Goal: Use online tool/utility: Utilize a website feature to perform a specific function

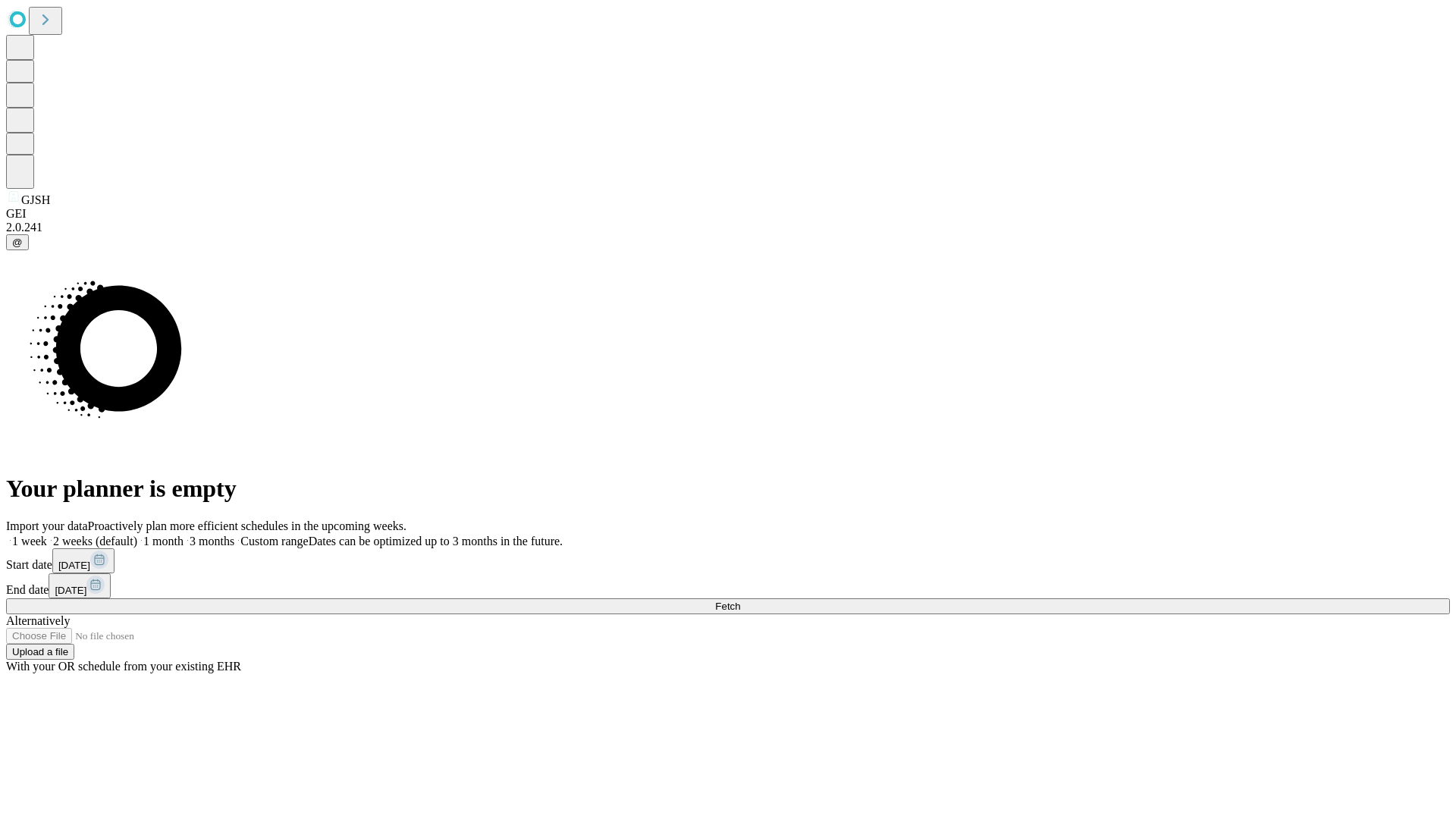
click at [741, 600] on span "Fetch" at bounding box center [728, 606] width 25 height 11
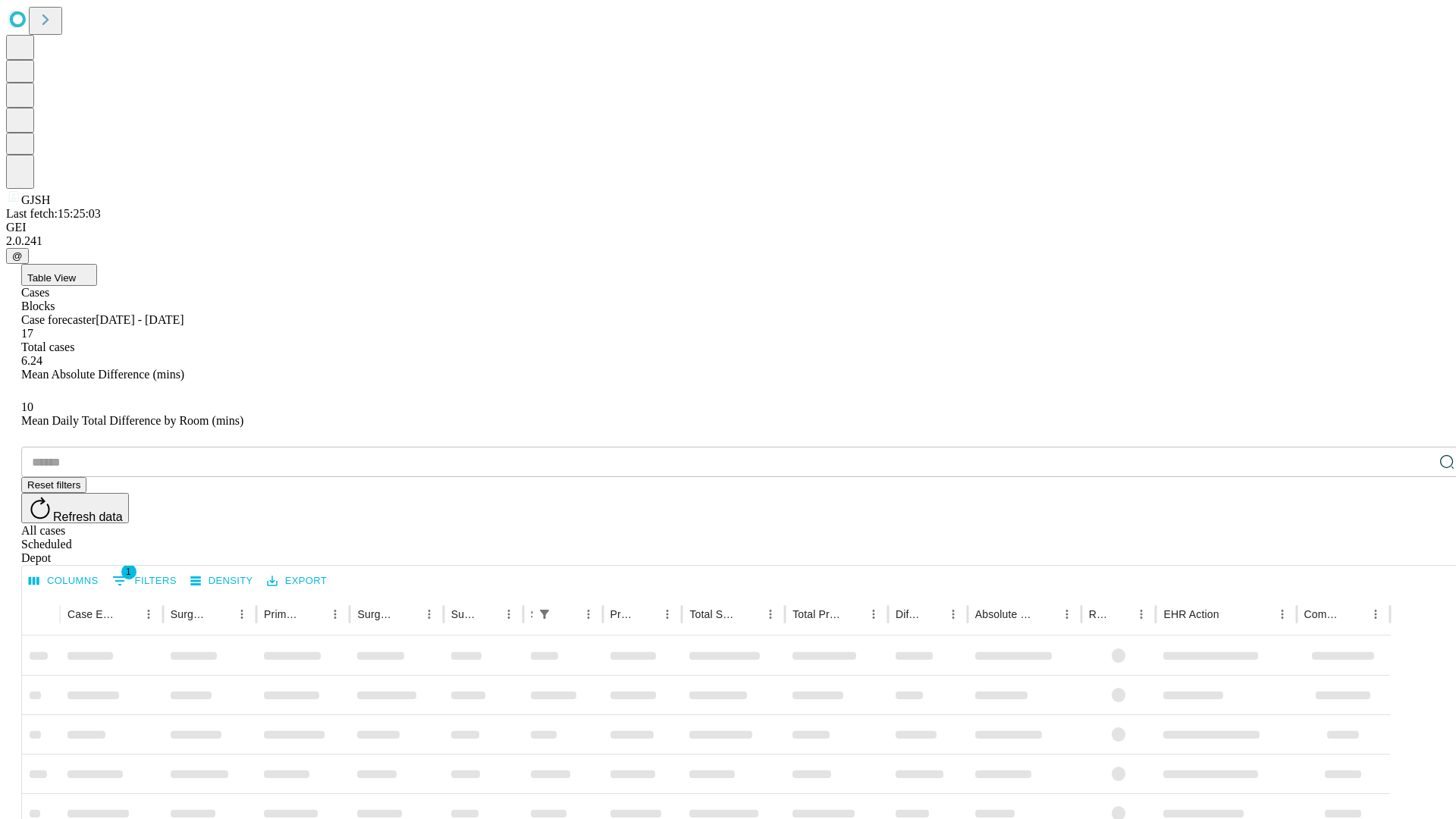
click at [76, 272] on span "Table View" at bounding box center [51, 277] width 48 height 11
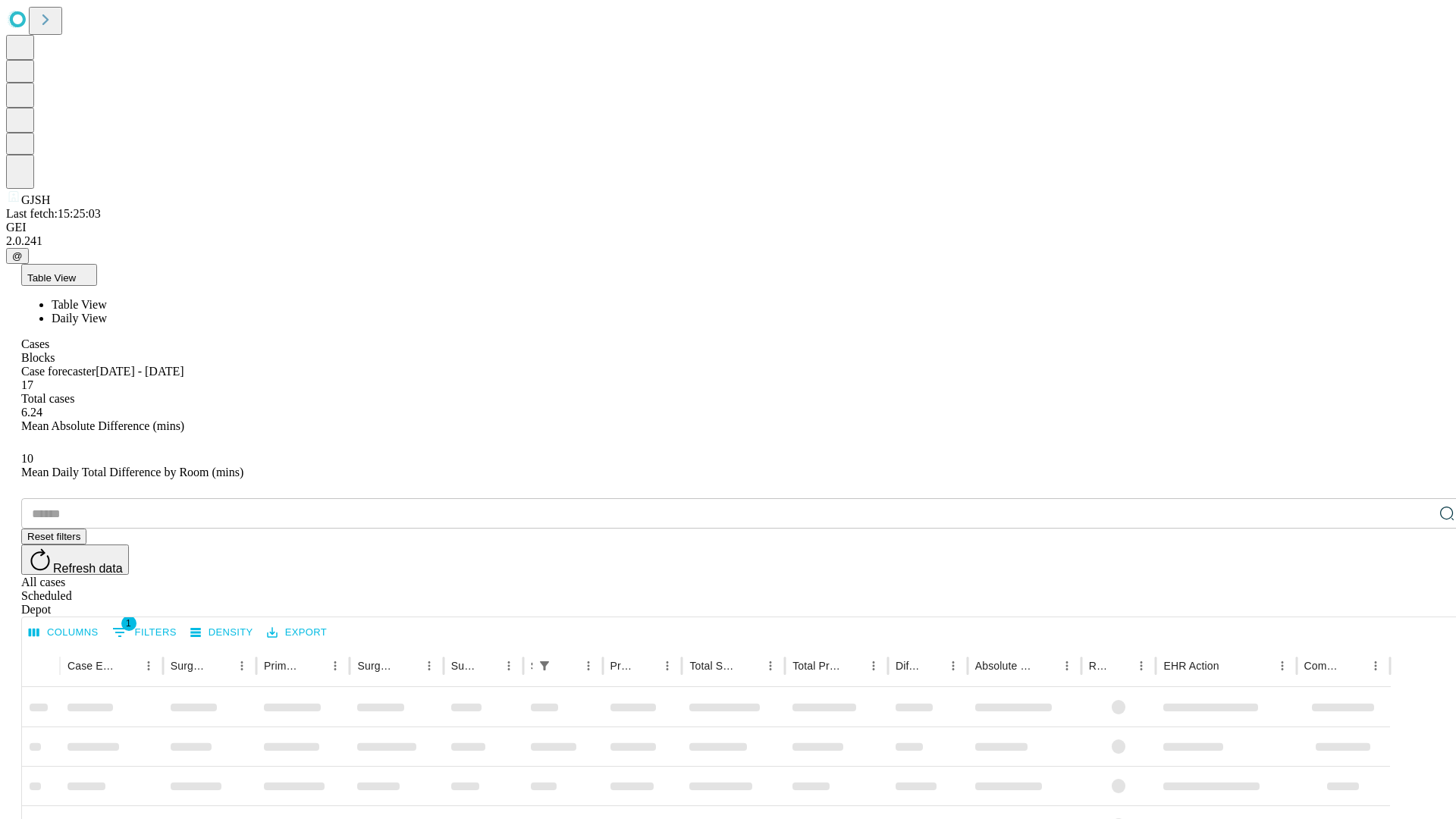
click at [107, 312] on span "Daily View" at bounding box center [79, 318] width 55 height 13
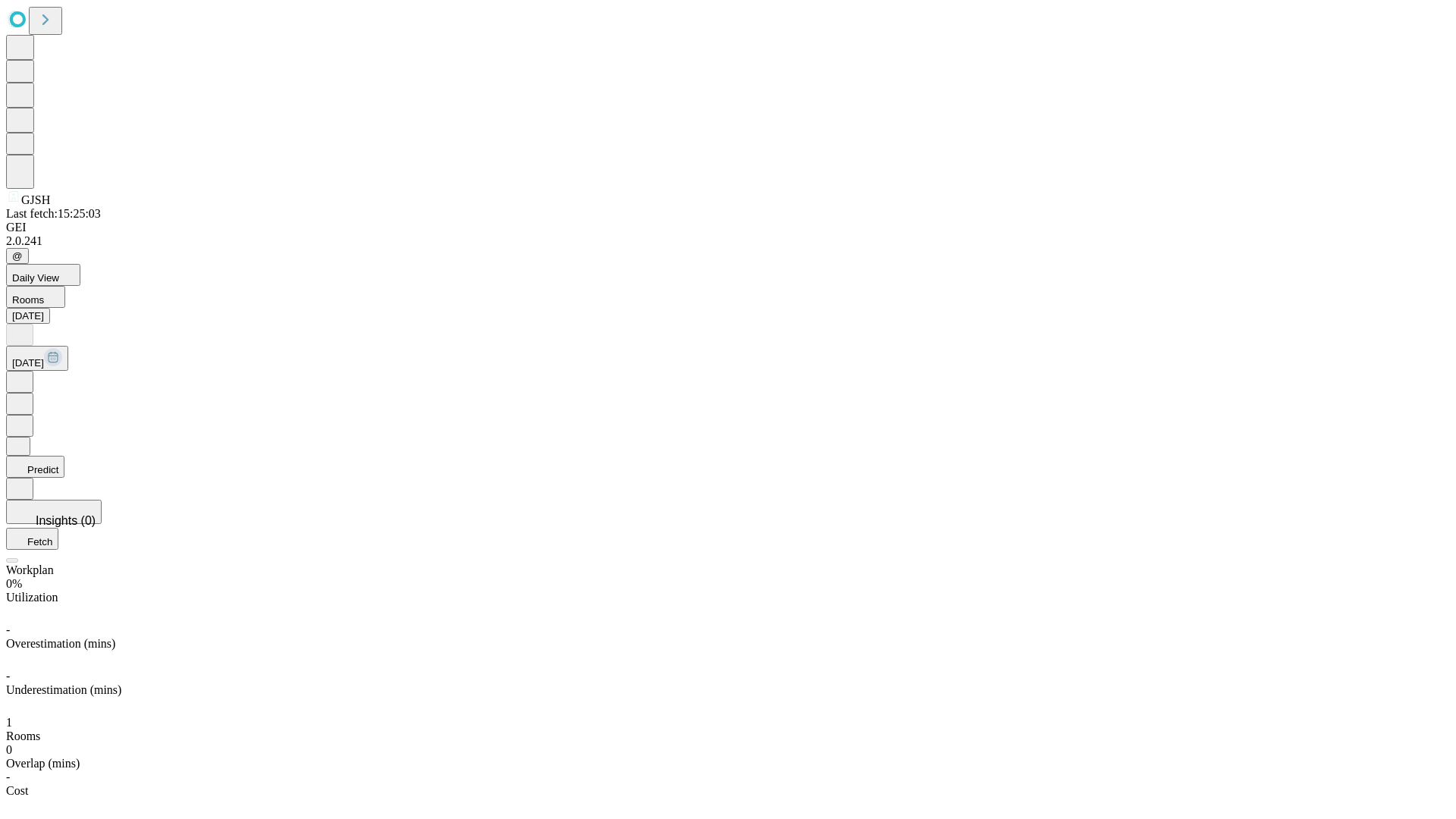
click at [64, 455] on button "Predict" at bounding box center [35, 466] width 59 height 22
